Goal: Task Accomplishment & Management: Find specific page/section

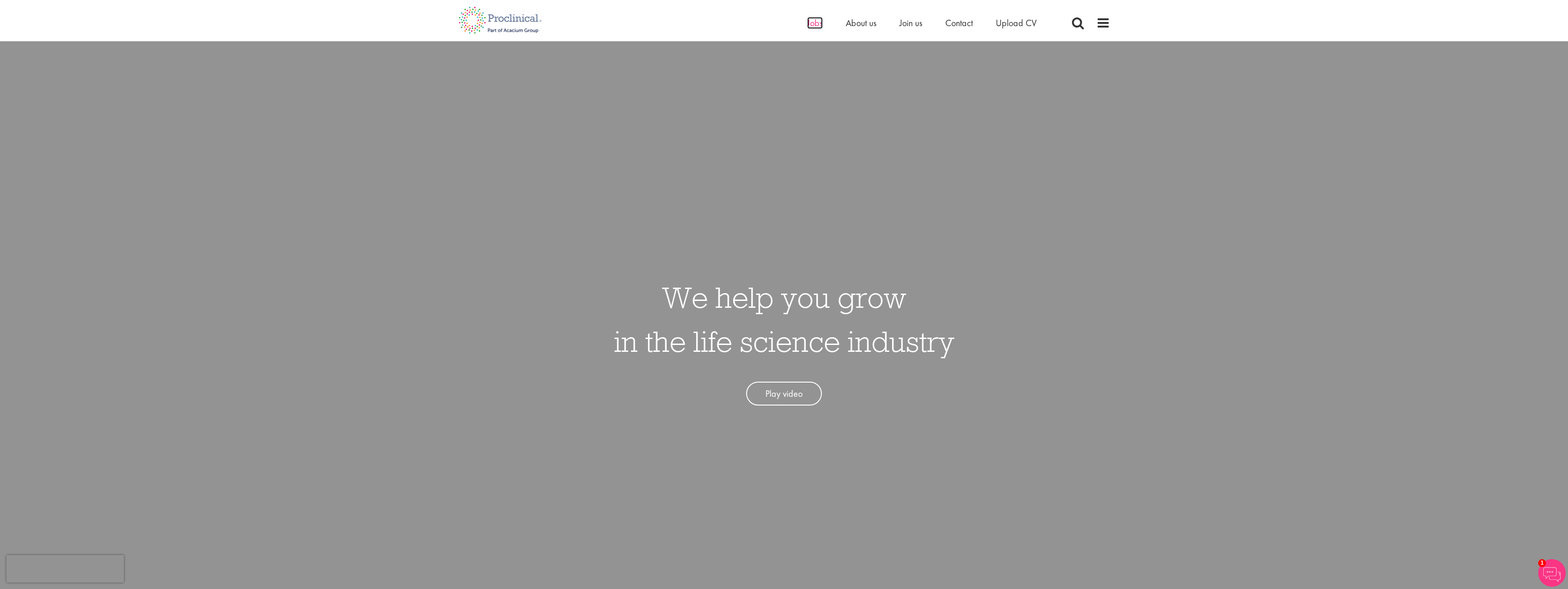
click at [817, 25] on span "Jobs" at bounding box center [815, 23] width 16 height 12
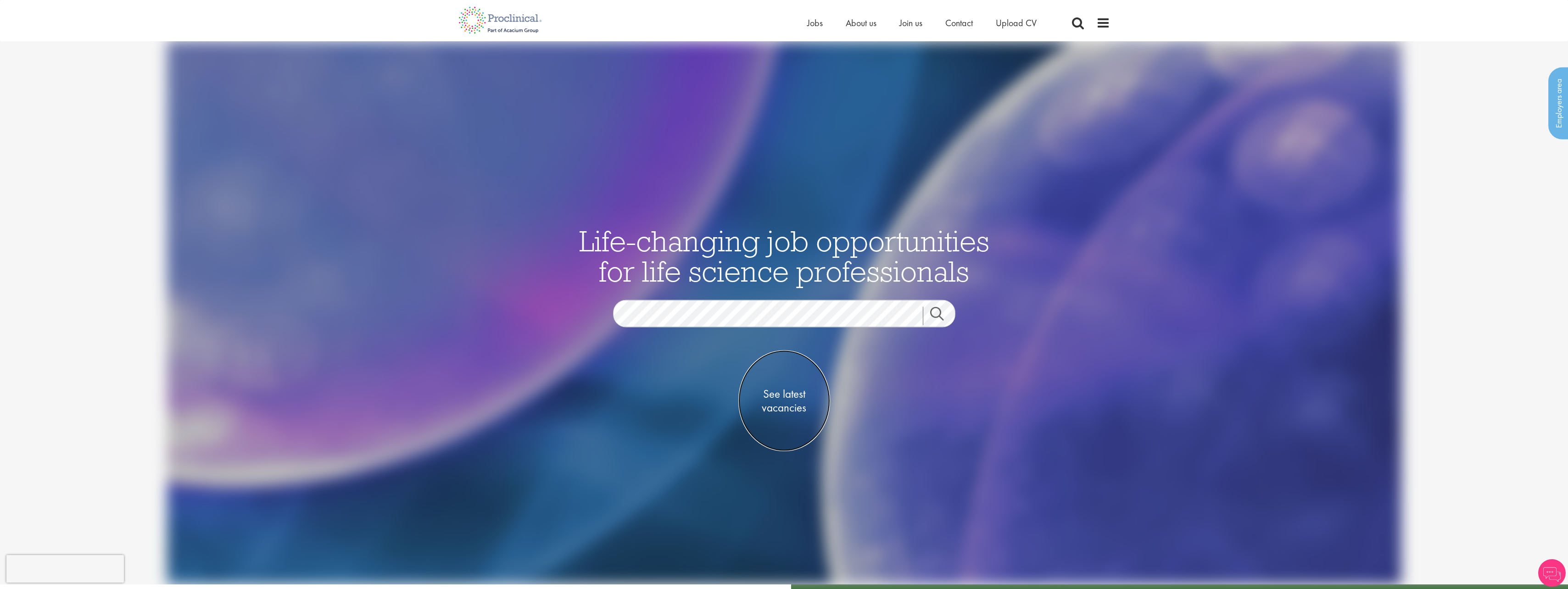
click at [794, 403] on span "See latest vacancies" at bounding box center [784, 400] width 92 height 27
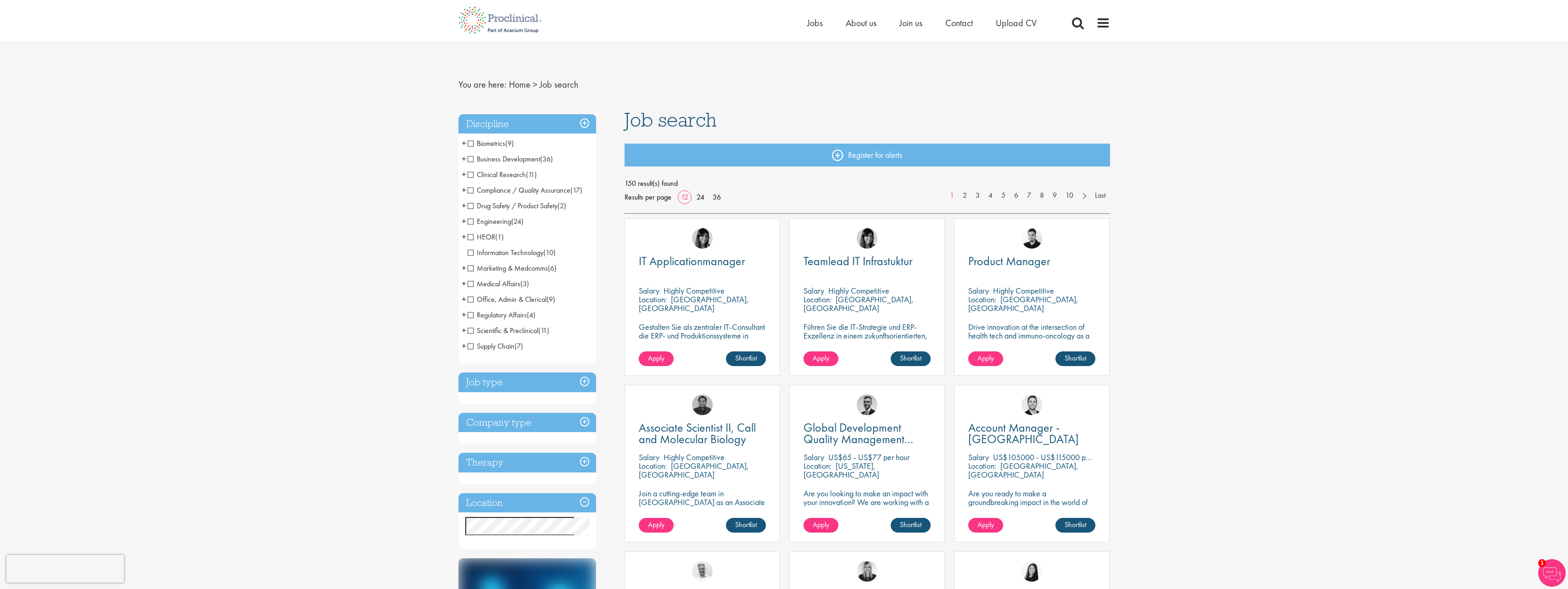
click at [466, 175] on span "+" at bounding box center [464, 174] width 5 height 14
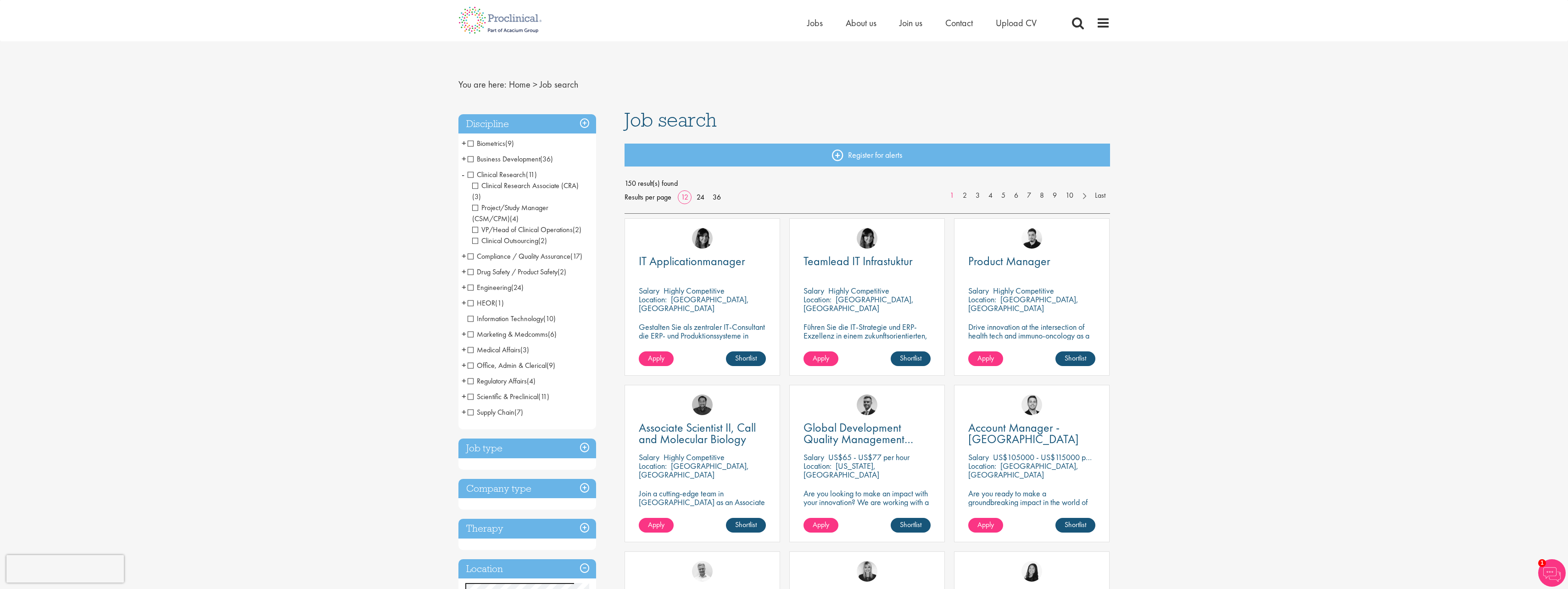
click at [466, 175] on li "Clinical Research (11) - + Clinical Research Associate (CRA) (3) Project/Study …" at bounding box center [527, 207] width 138 height 82
click at [461, 175] on span "-" at bounding box center [463, 174] width 3 height 14
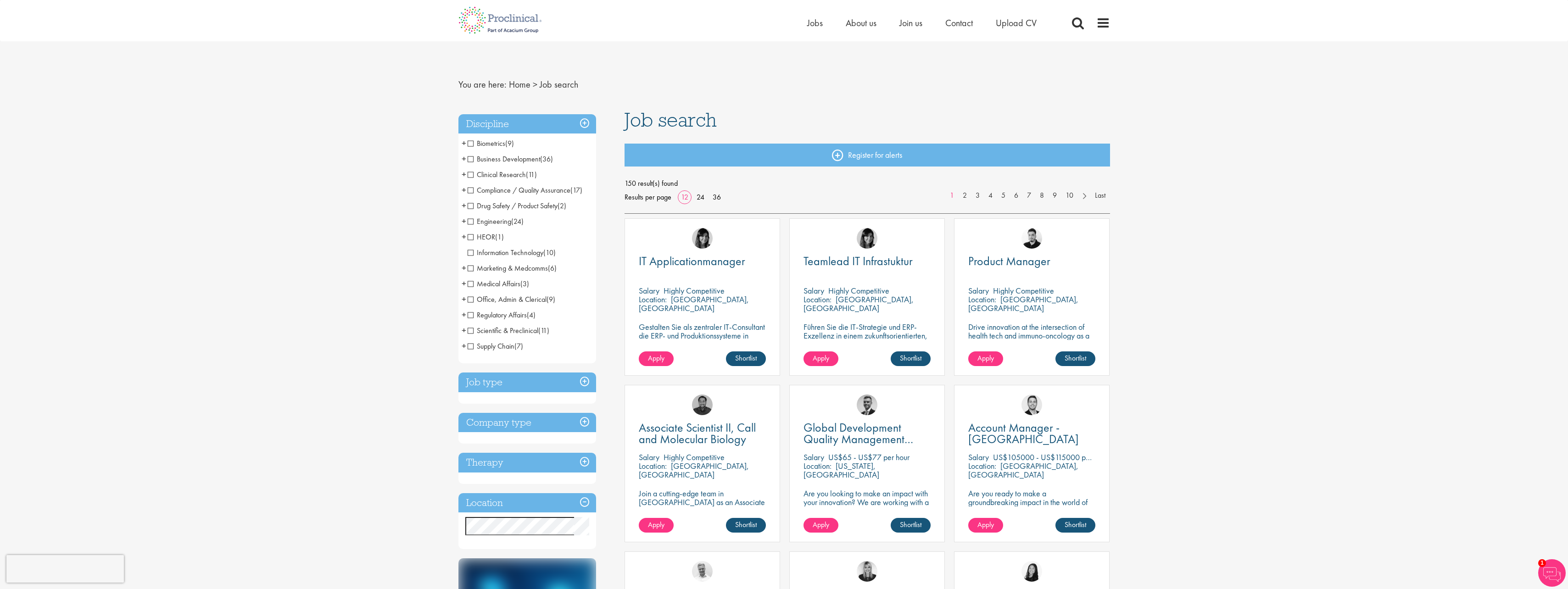
click at [464, 142] on span "+" at bounding box center [464, 143] width 5 height 14
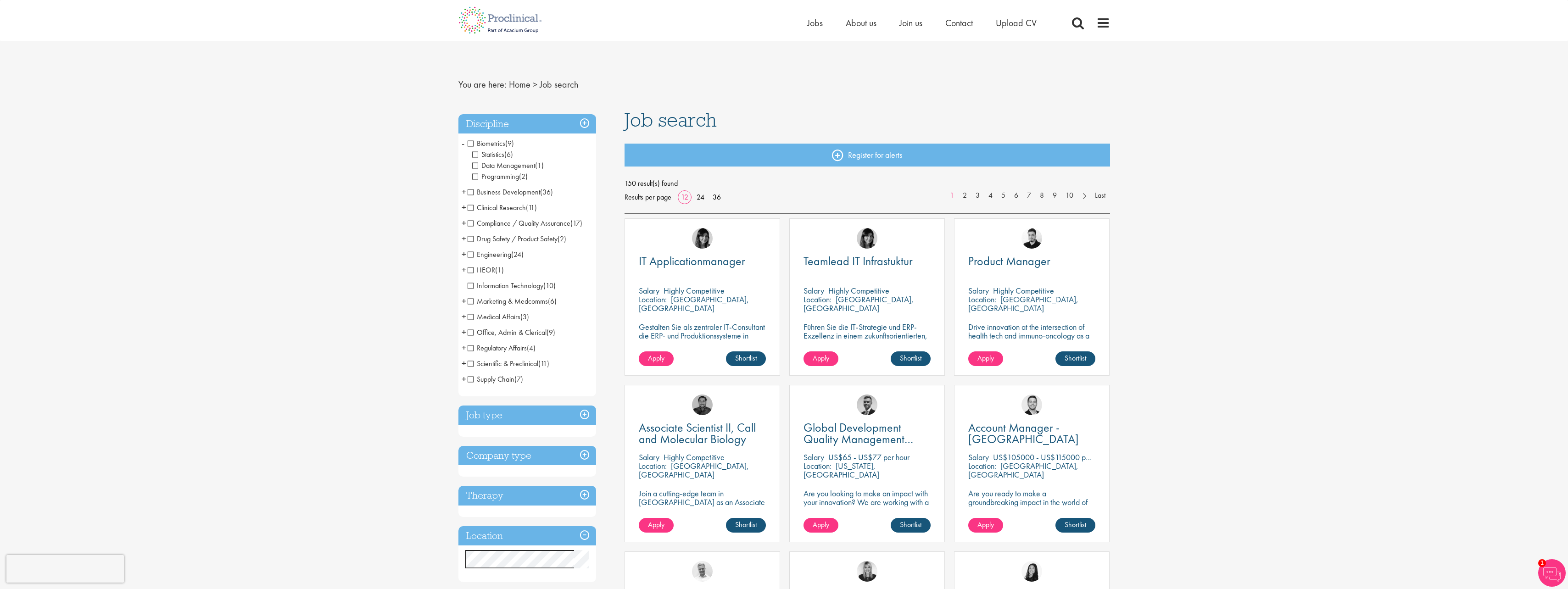
click at [505, 166] on span "Data Management" at bounding box center [503, 166] width 63 height 10
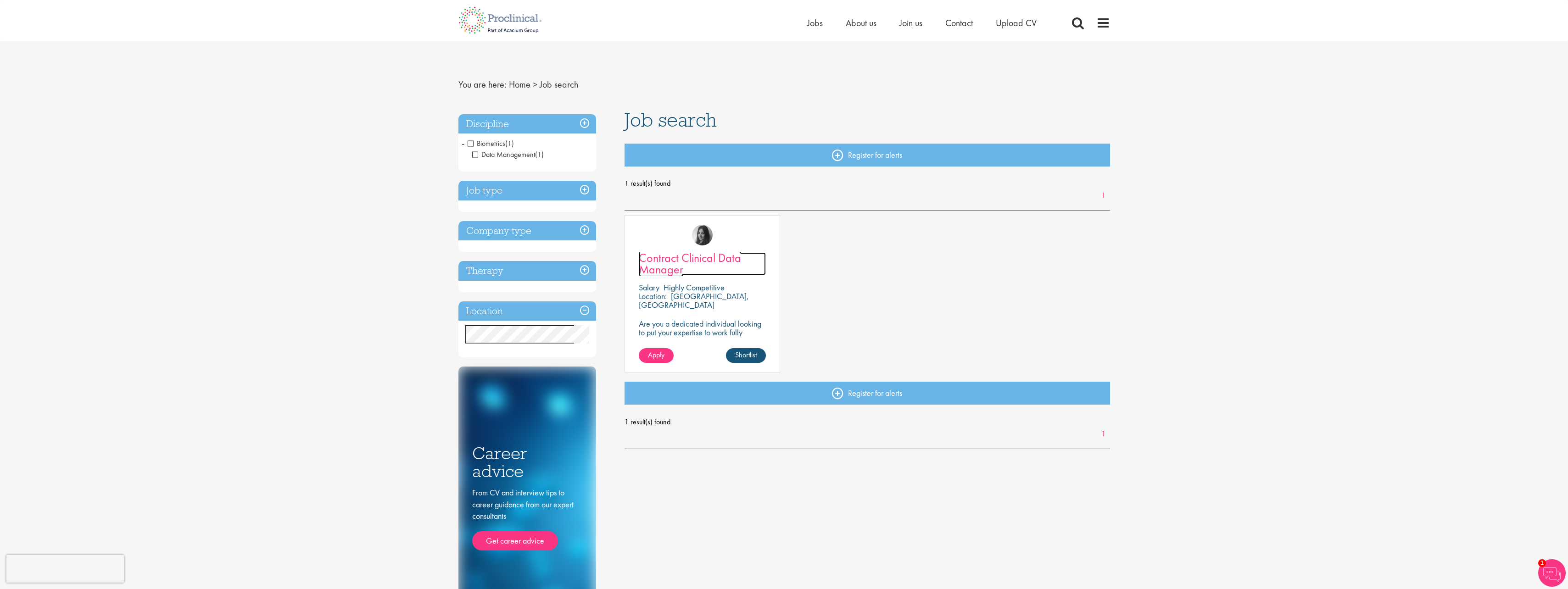
click at [693, 260] on span "Contract Clinical Data Manager" at bounding box center [690, 263] width 102 height 27
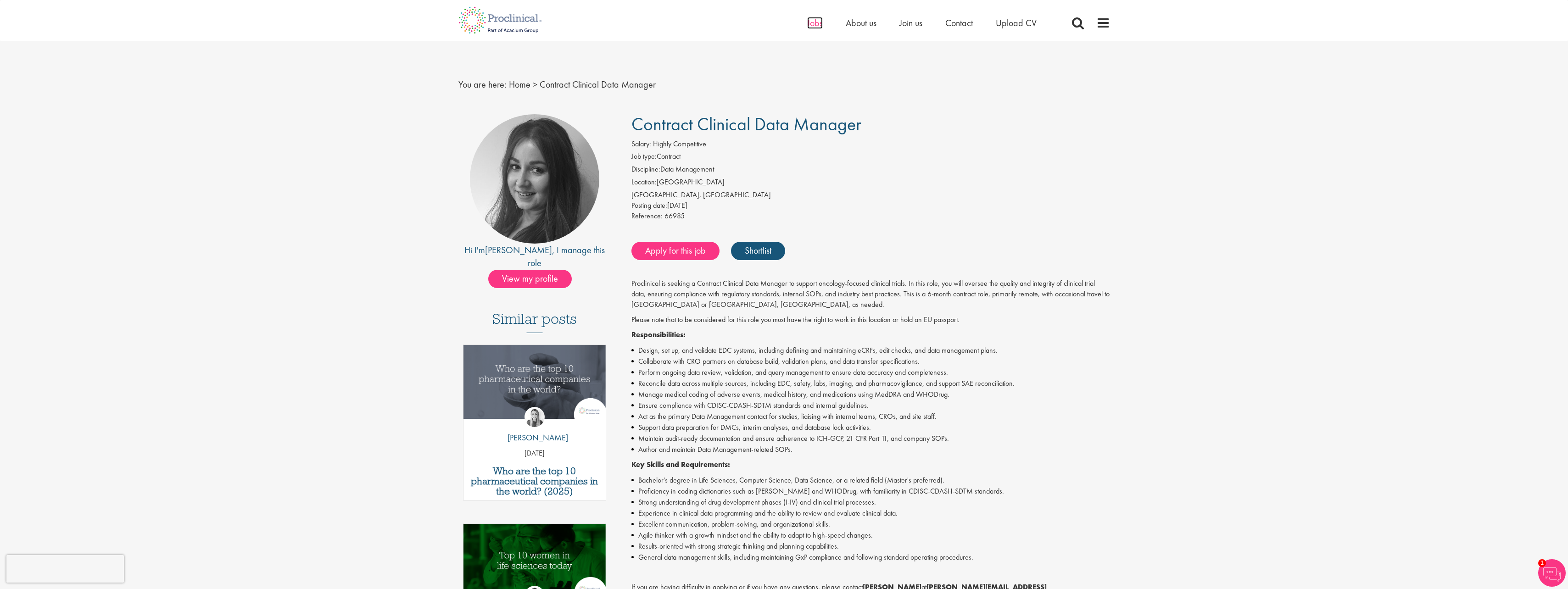
click at [811, 23] on span "Jobs" at bounding box center [815, 23] width 16 height 12
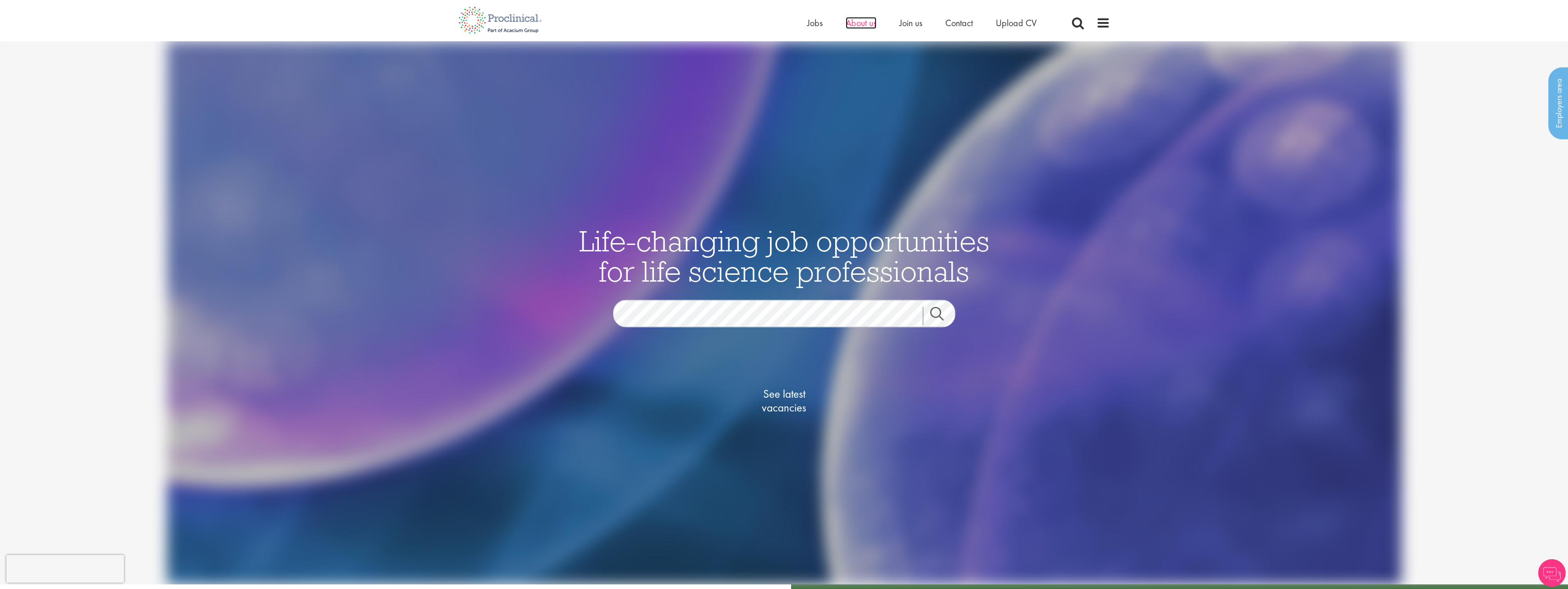
click at [858, 21] on span "About us" at bounding box center [861, 23] width 31 height 12
